Goal: Information Seeking & Learning: Learn about a topic

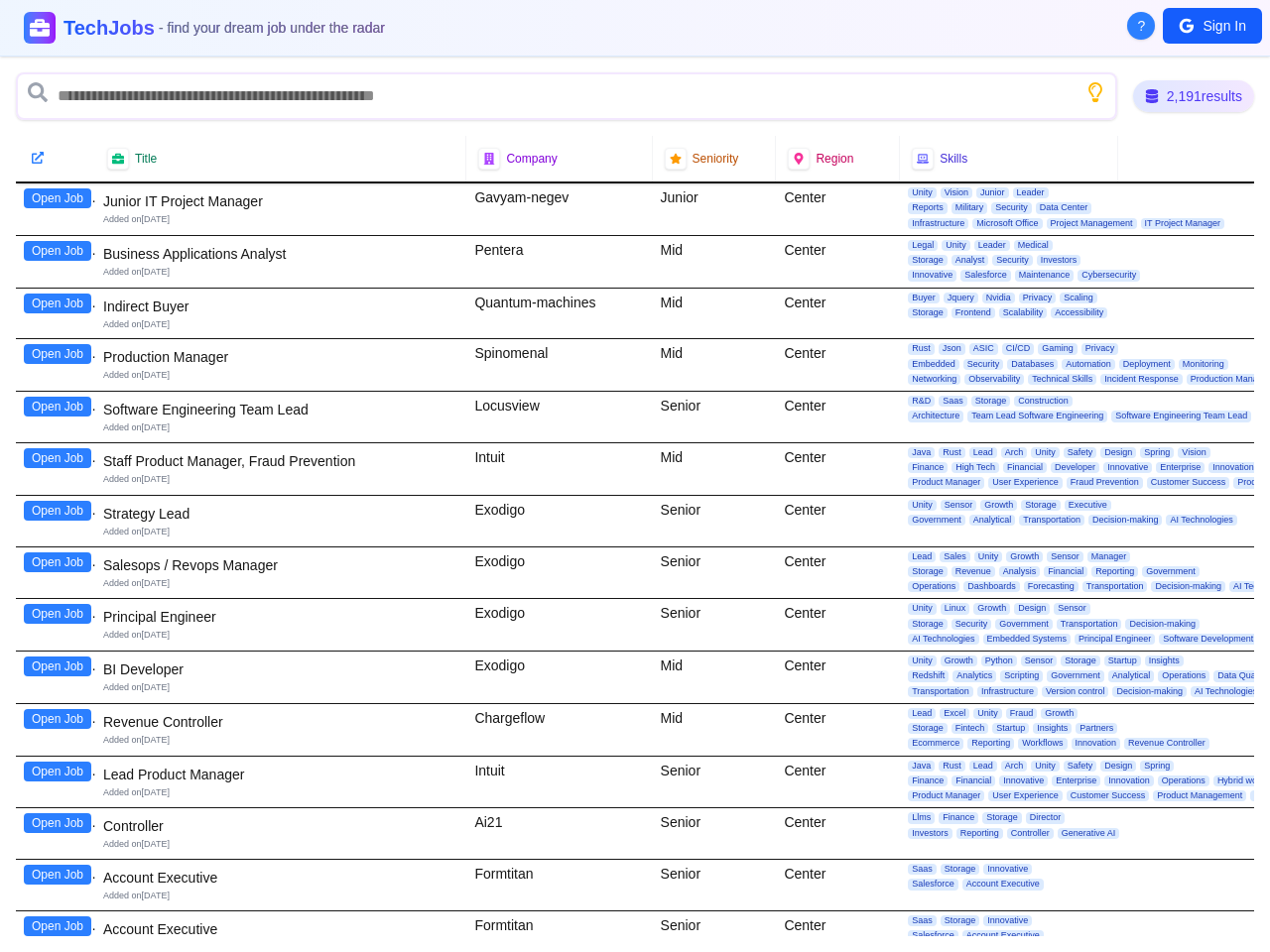
click at [635, 476] on div "Intuit" at bounding box center [558, 469] width 186 height 52
click at [1141, 26] on span "?" at bounding box center [1142, 26] width 8 height 20
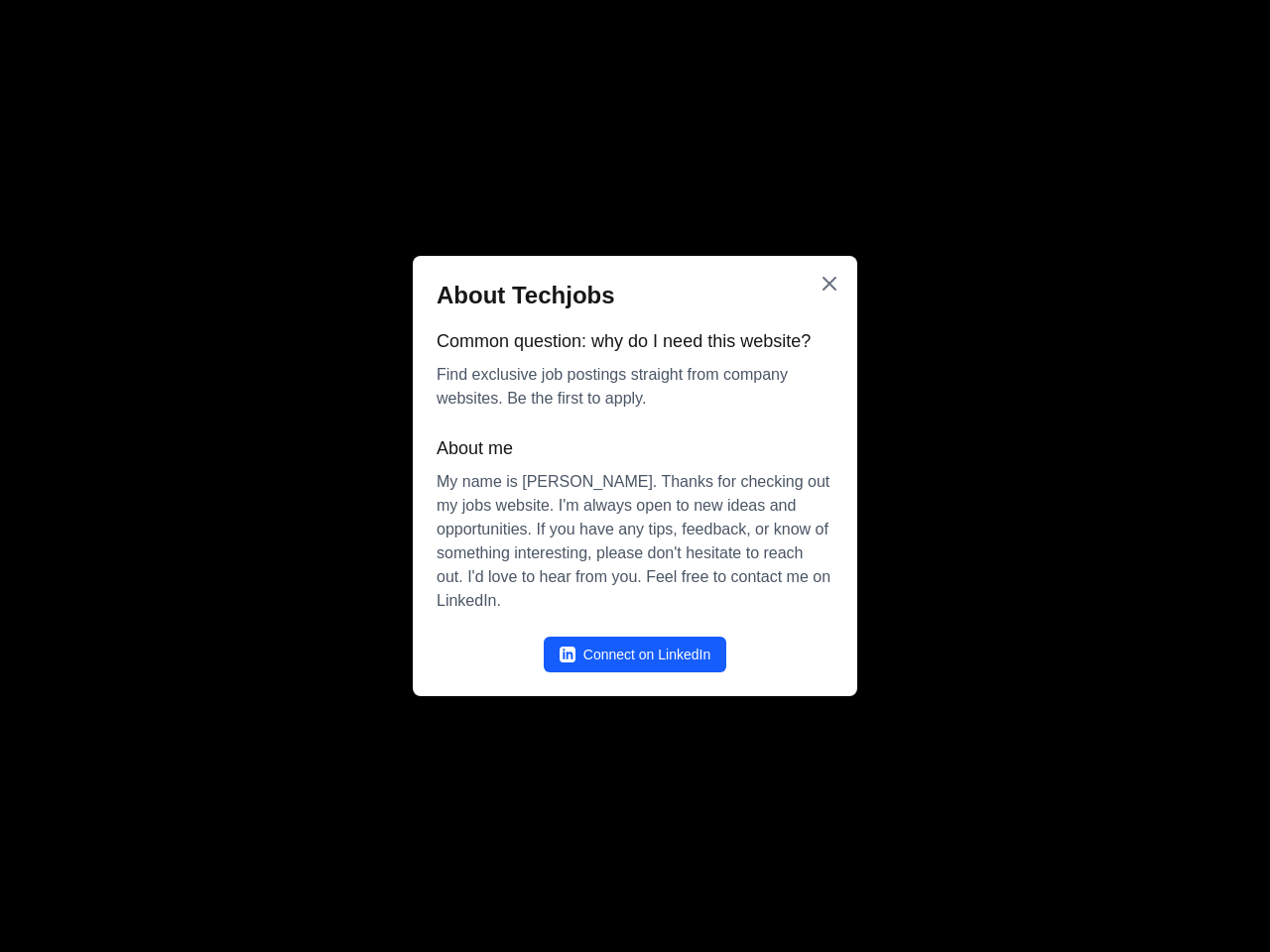
click at [1212, 26] on div at bounding box center [635, 476] width 1270 height 952
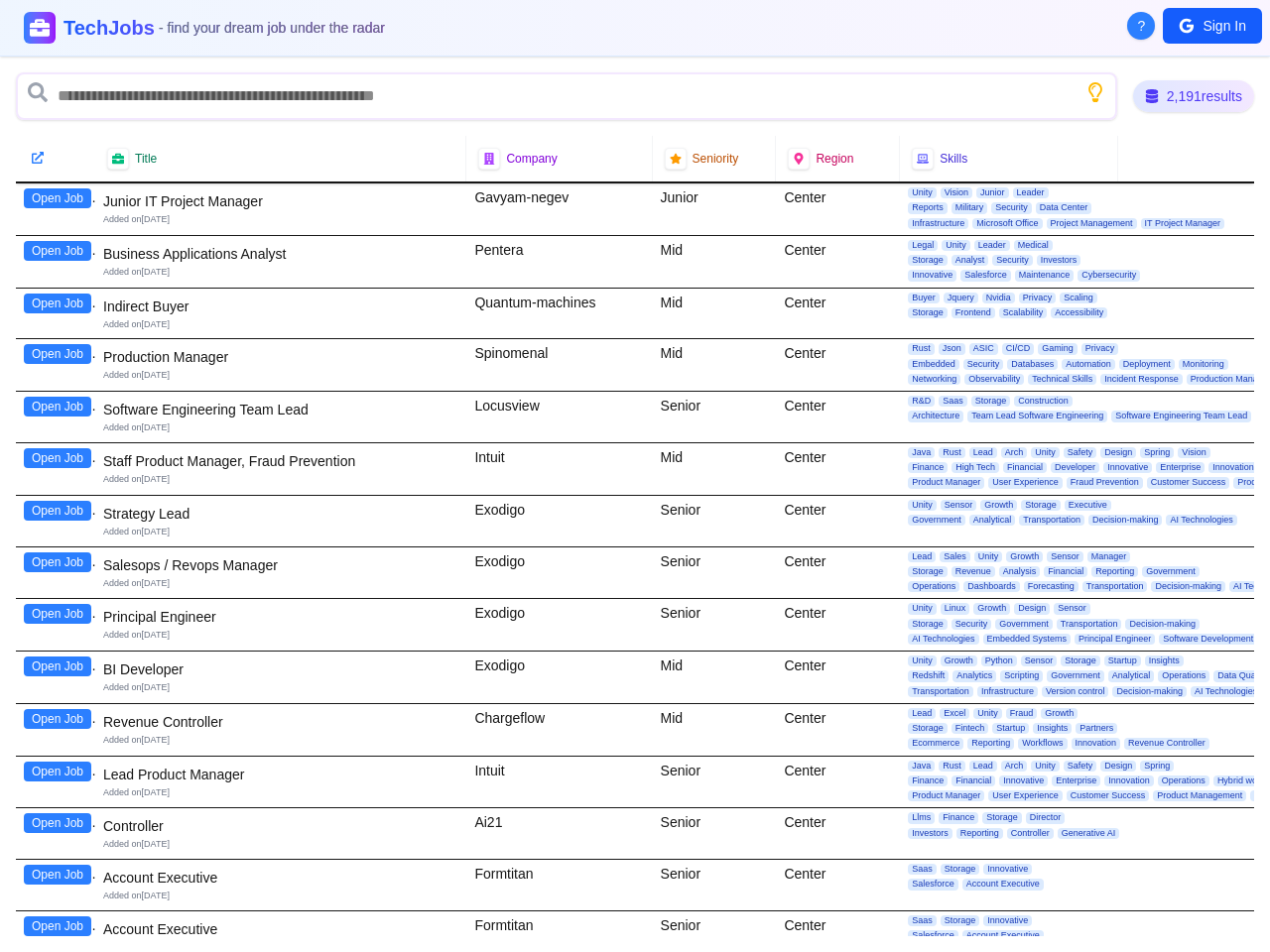
click at [1091, 92] on icon "Show search tips" at bounding box center [1095, 92] width 20 height 20
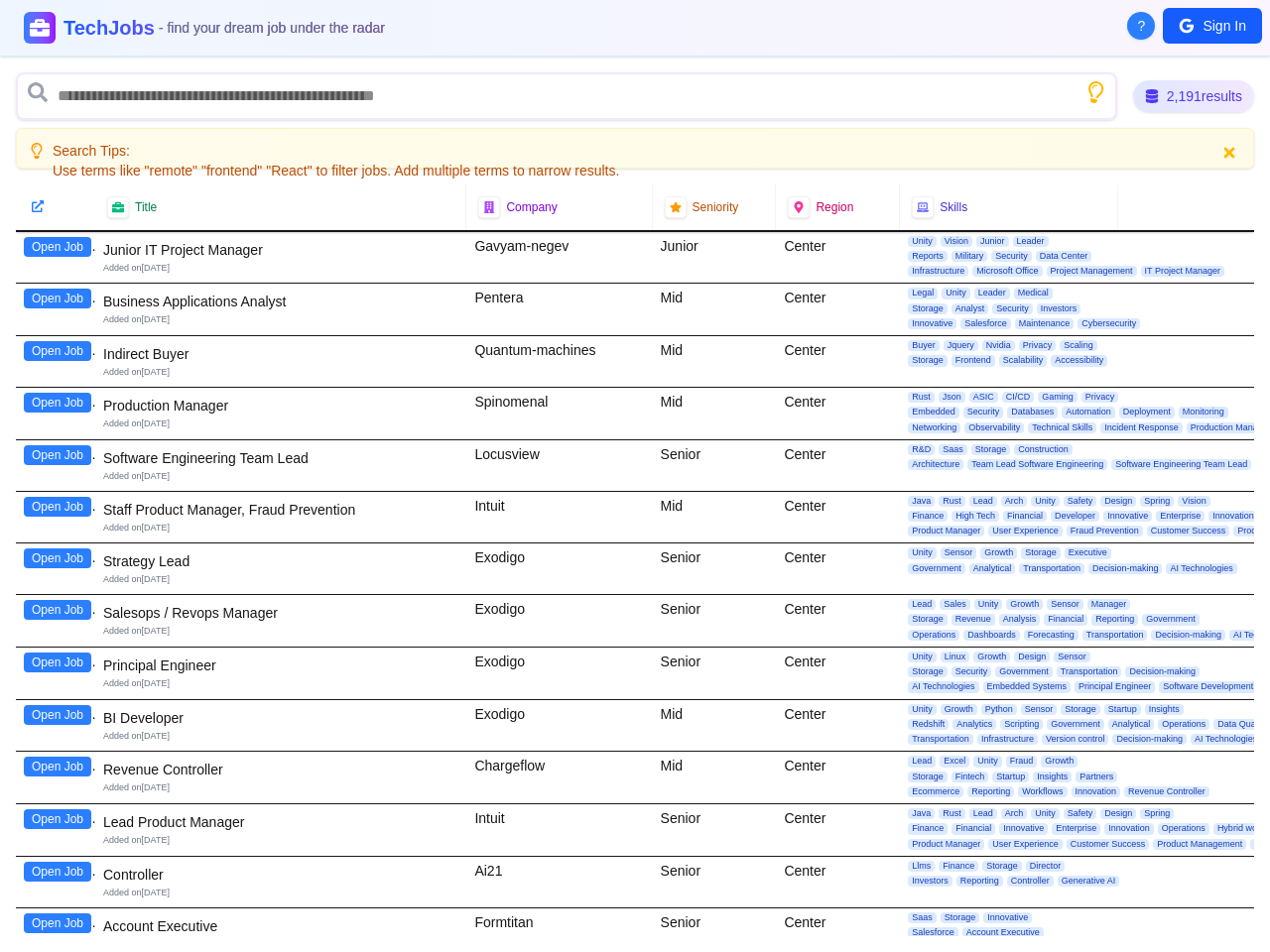
click at [58, 199] on div at bounding box center [56, 207] width 56 height 20
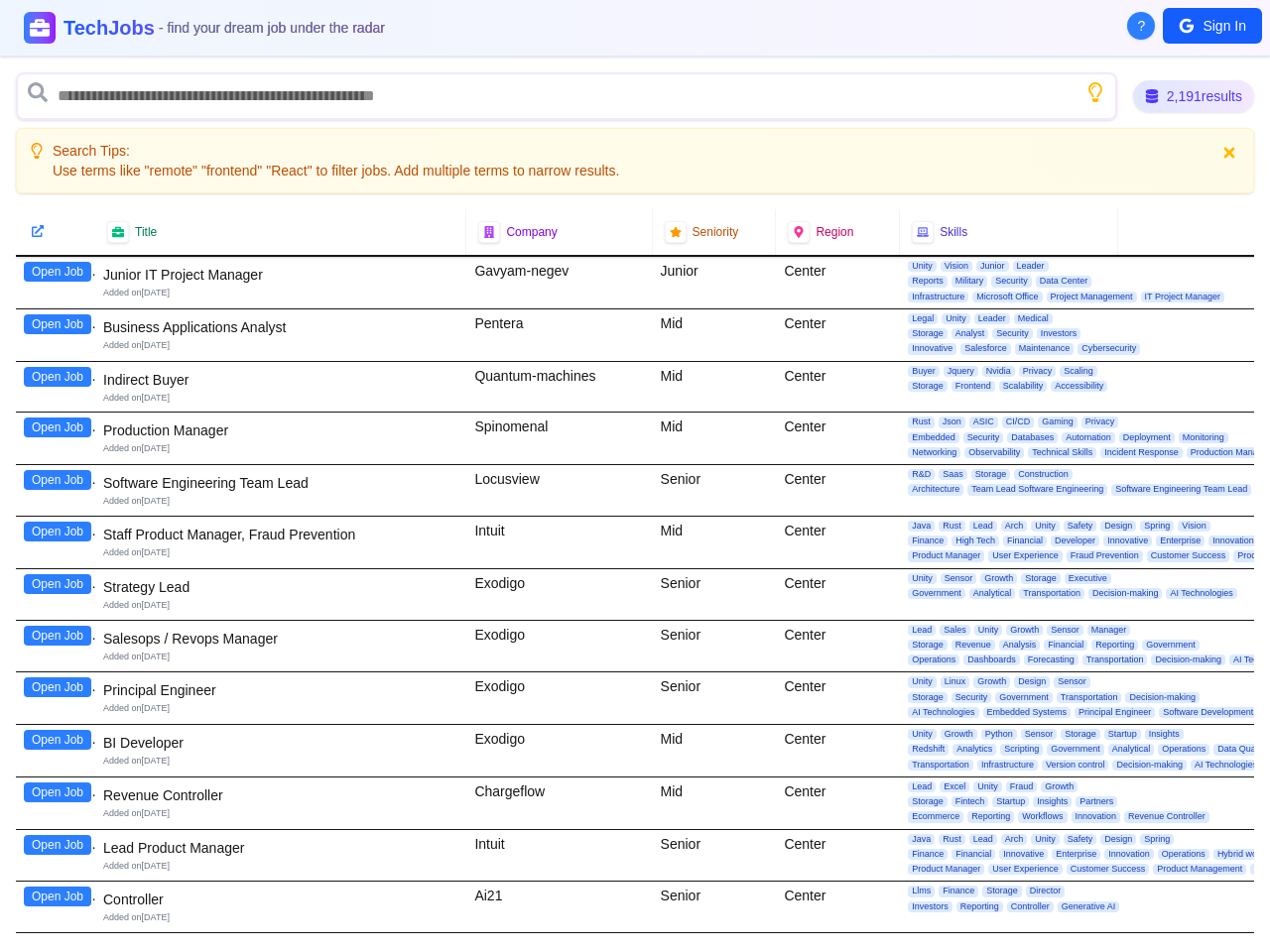
click at [58, 251] on div at bounding box center [56, 233] width 79 height 46
click at [58, 303] on div "Open Job" at bounding box center [56, 283] width 79 height 52
click at [58, 354] on div "Open Job" at bounding box center [56, 335] width 79 height 52
click at [58, 406] on div "Open Job" at bounding box center [56, 387] width 79 height 51
click at [58, 458] on div "Open Job" at bounding box center [56, 438] width 79 height 52
